Goal: Navigation & Orientation: Find specific page/section

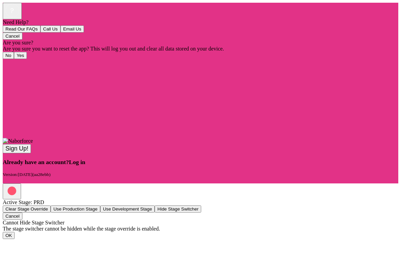
click at [31, 153] on button "Sign Up!" at bounding box center [17, 148] width 28 height 9
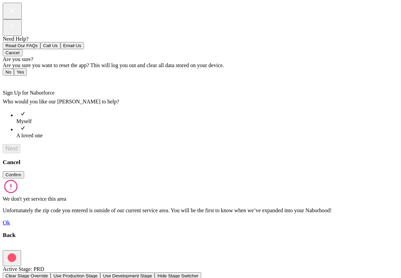
click at [20, 146] on span "Next" at bounding box center [12, 149] width 18 height 6
click at [20, 159] on link "Cancel" at bounding box center [12, 162] width 18 height 7
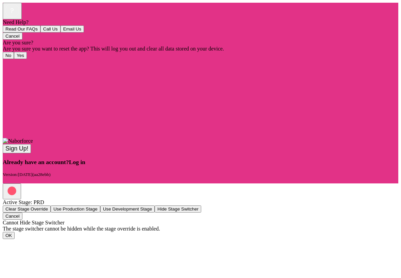
click at [192, 59] on div at bounding box center [200, 101] width 395 height 85
click at [85, 166] on span "Log in" at bounding box center [77, 162] width 16 height 7
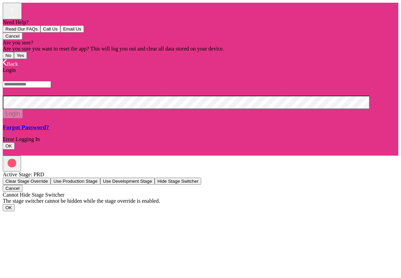
click at [16, 61] on span "Back" at bounding box center [12, 64] width 11 height 6
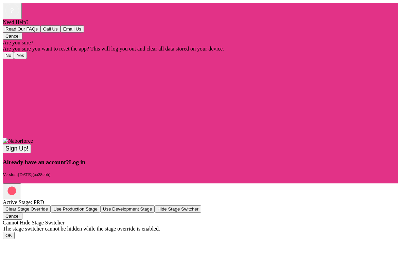
click at [19, 16] on rect at bounding box center [11, 10] width 13 height 13
click at [60, 33] on button "Call Us" at bounding box center [50, 28] width 20 height 7
click at [212, 178] on div "Sign Up! Already have an account? Log in Version: 1.31.10 ( aa28ebb )" at bounding box center [200, 160] width 395 height 33
